Goal: Book appointment/travel/reservation

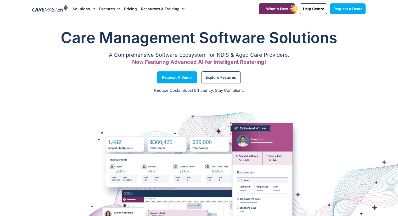
click at [52, 11] on img at bounding box center [49, 9] width 35 height 8
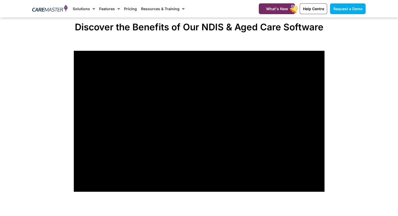
scroll to position [444, 0]
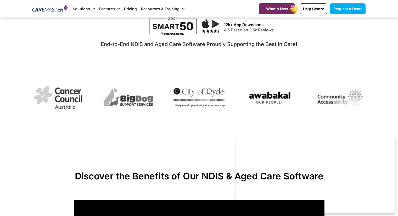
scroll to position [261, 0]
